Goal: Task Accomplishment & Management: Manage account settings

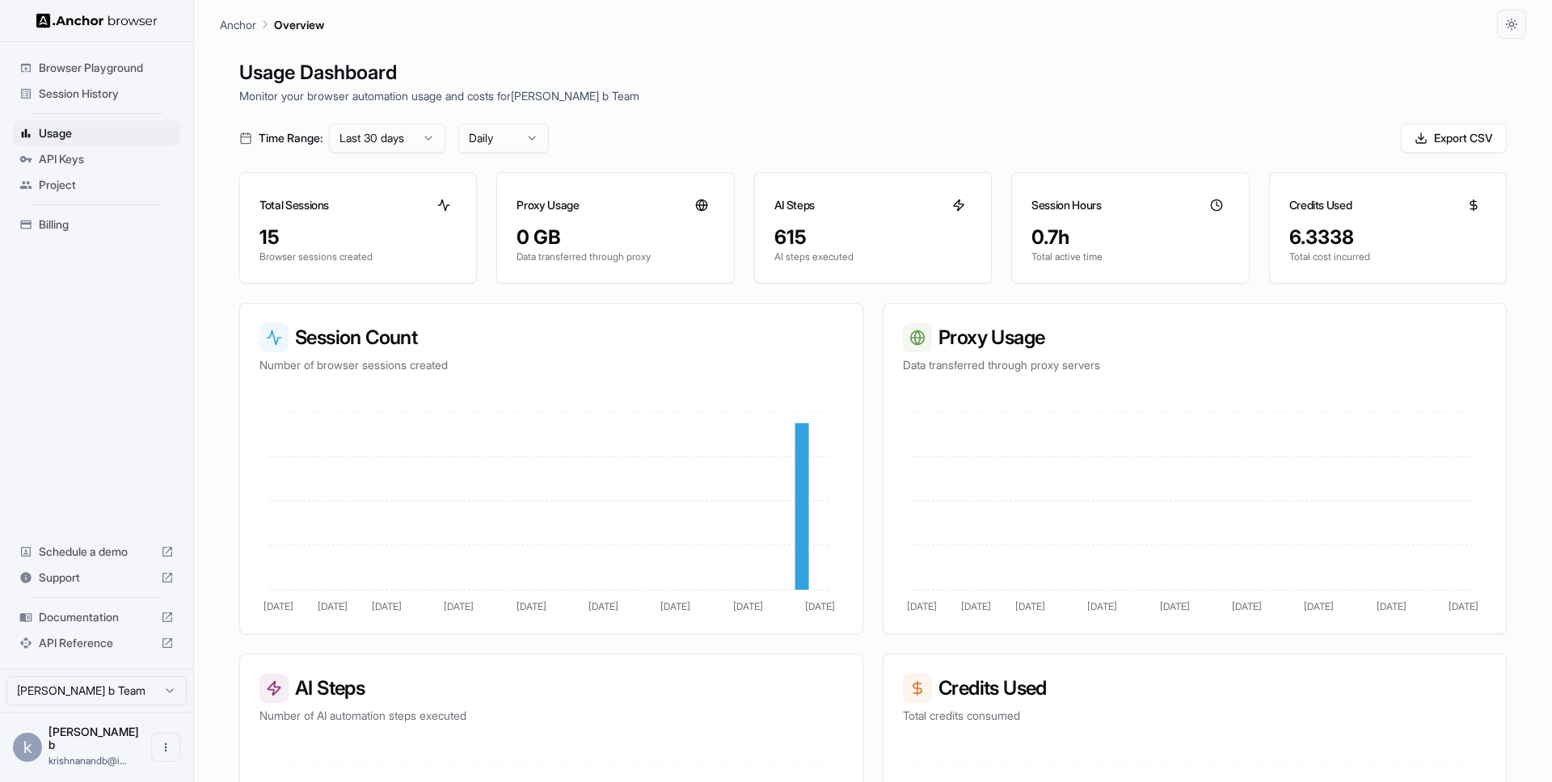
click at [55, 230] on span "Billing" at bounding box center [106, 225] width 135 height 16
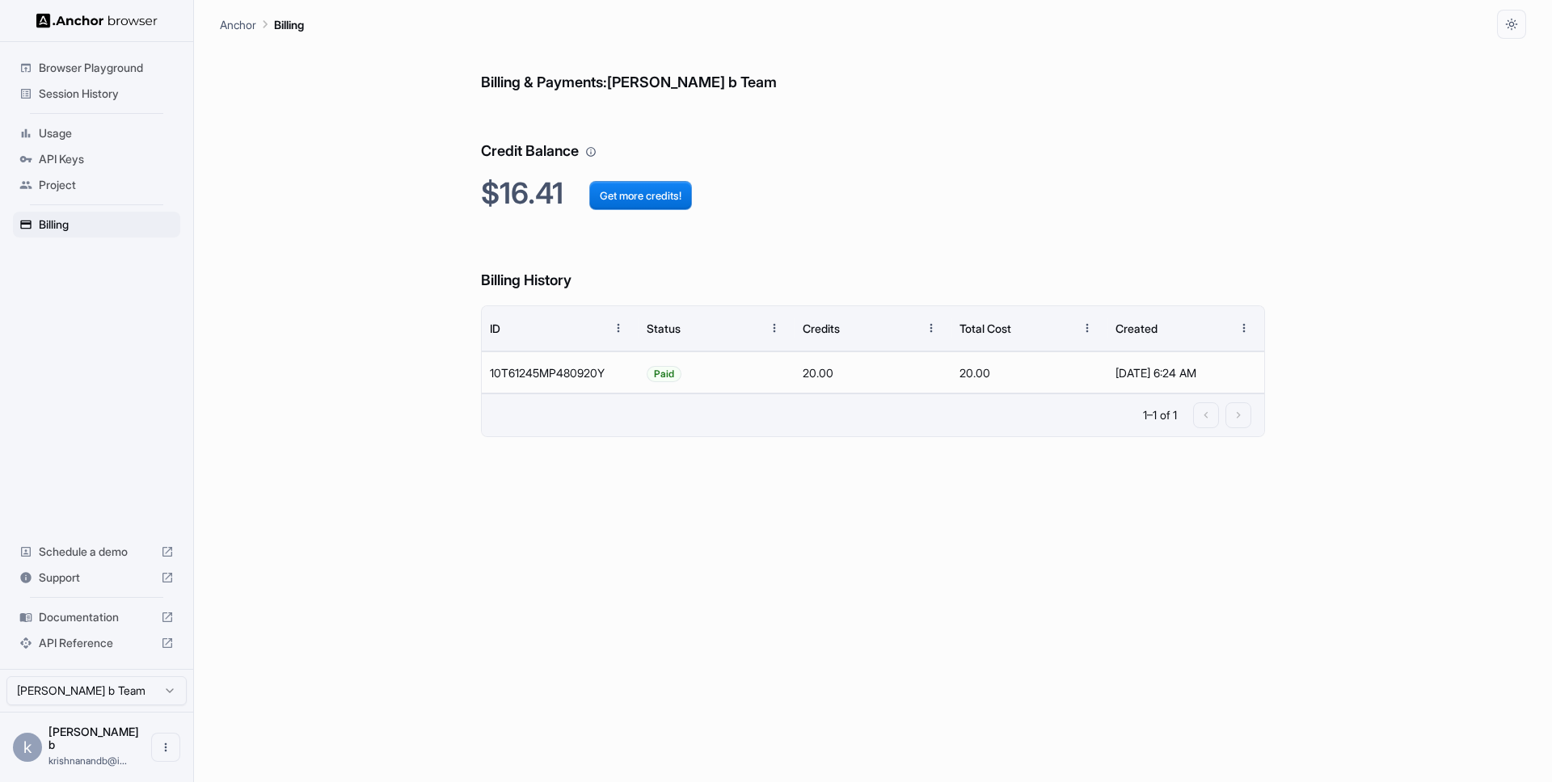
click at [70, 134] on span "Usage" at bounding box center [106, 133] width 135 height 16
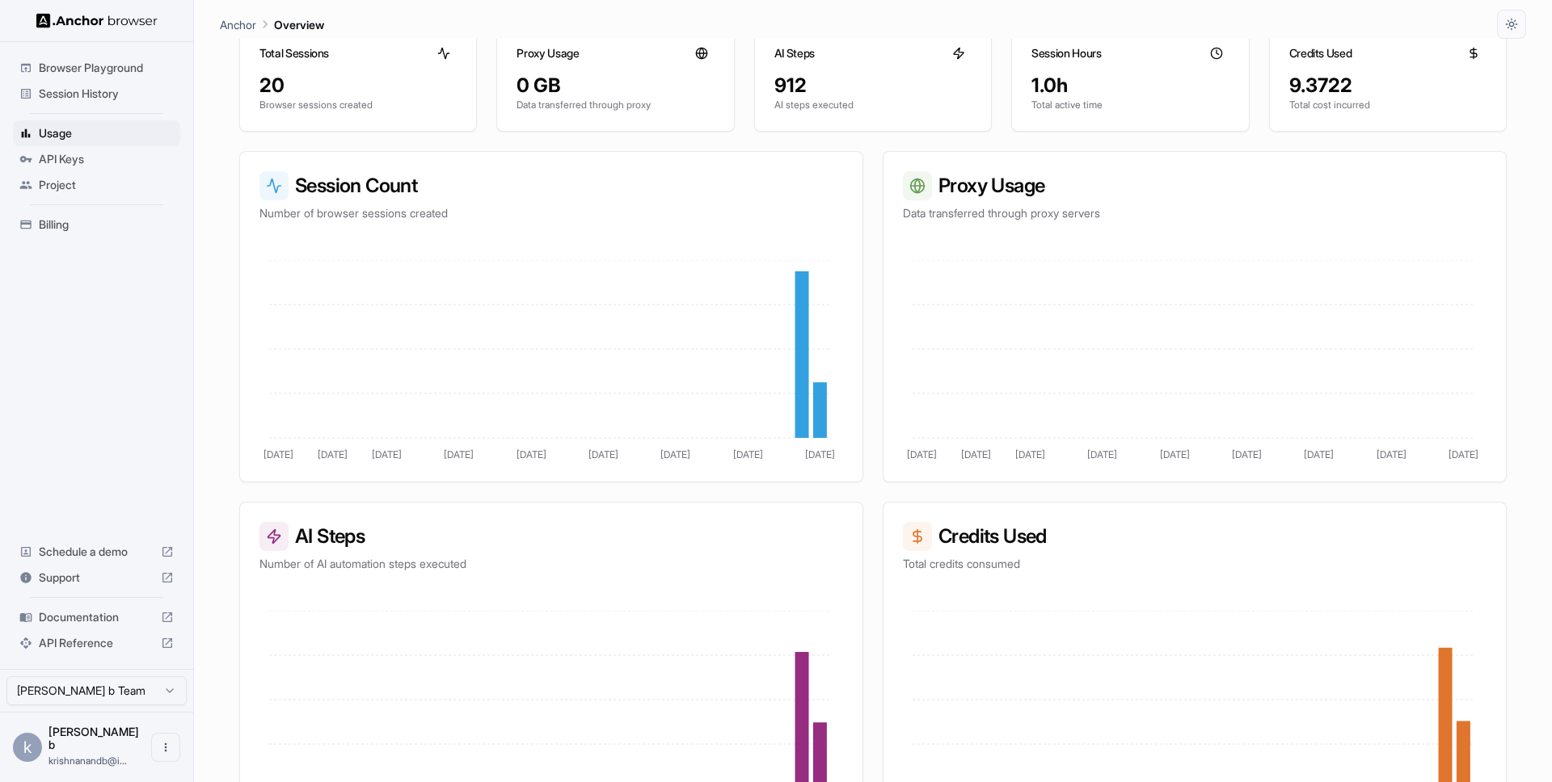
scroll to position [203, 0]
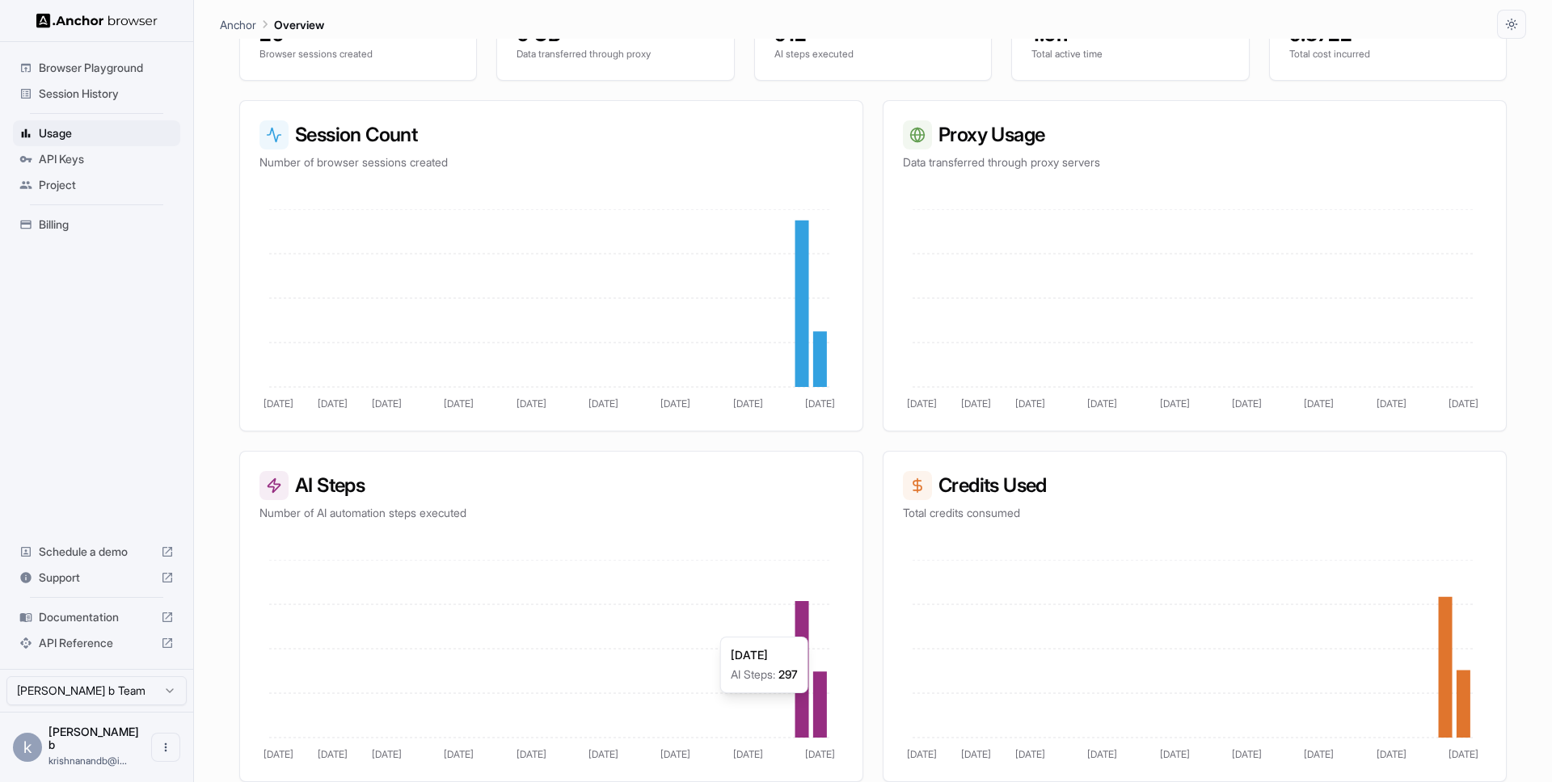
click at [823, 701] on icon at bounding box center [820, 705] width 14 height 66
